Goal: Information Seeking & Learning: Learn about a topic

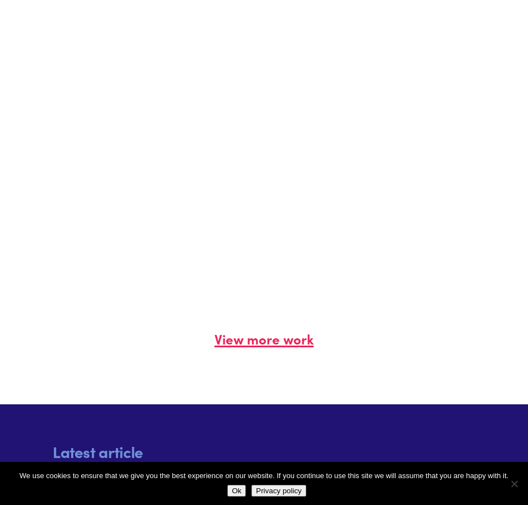
scroll to position [1567, 0]
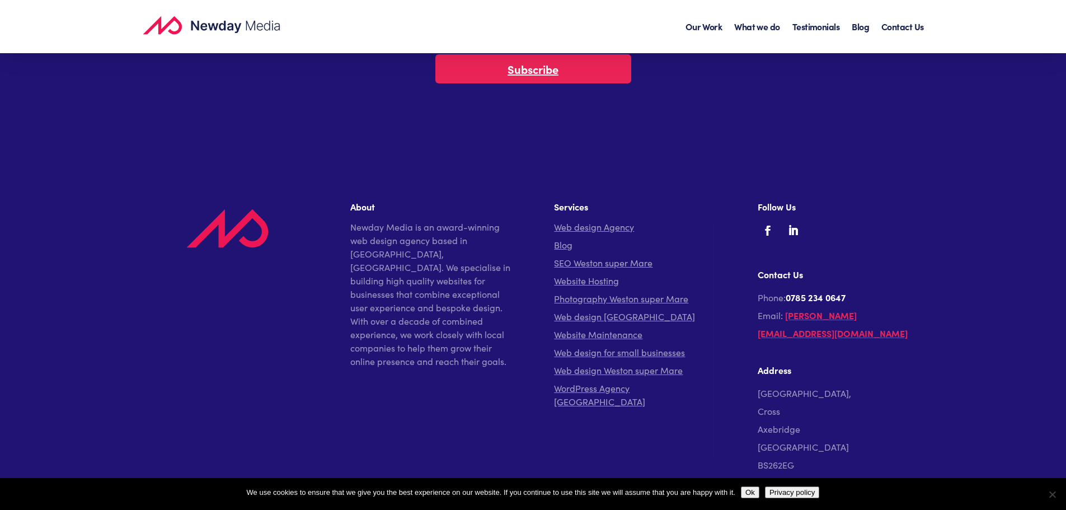
scroll to position [3821, 0]
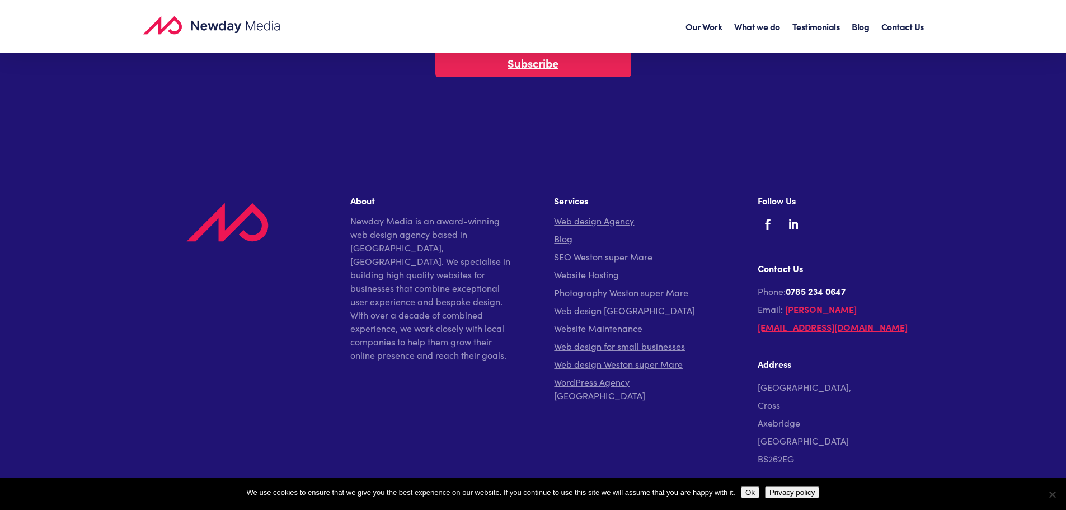
click at [789, 492] on button "Privacy policy" at bounding box center [792, 492] width 54 height 12
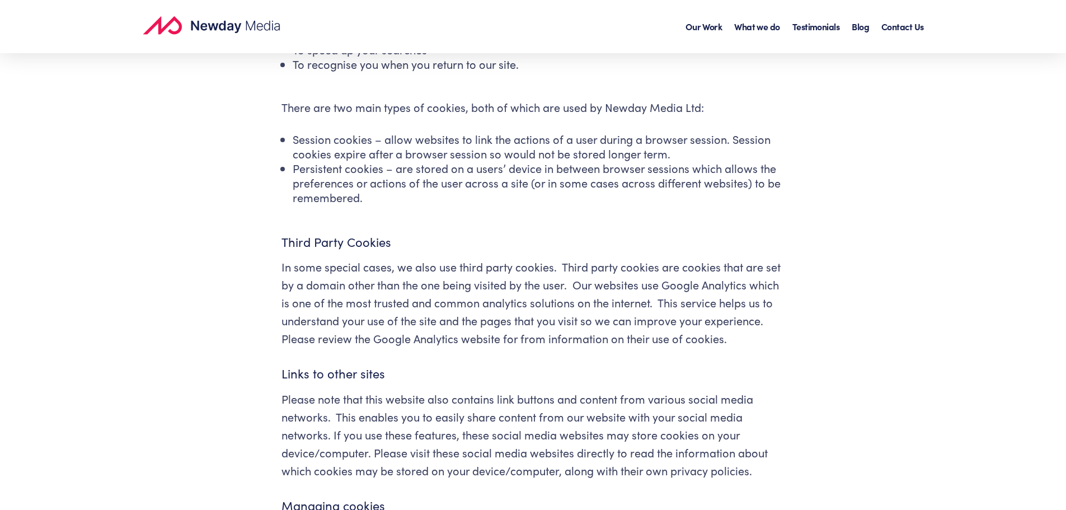
scroll to position [626, 0]
